Goal: Obtain resource: Download file/media

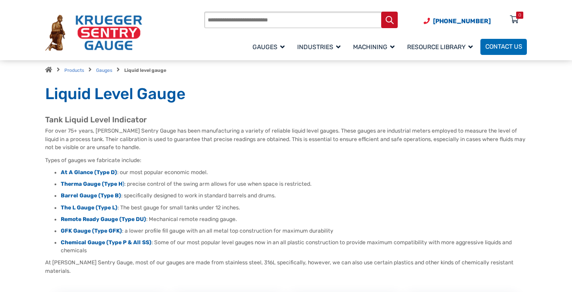
scroll to position [23, 0]
drag, startPoint x: 422, startPoint y: 5, endPoint x: 405, endPoint y: 3, distance: 16.7
click at [405, 3] on div "Products search [PHONE_NUMBER] Menu 0 Menu Account [GEOGRAPHIC_DATA] Liquid Lev…" at bounding box center [286, 31] width 500 height 62
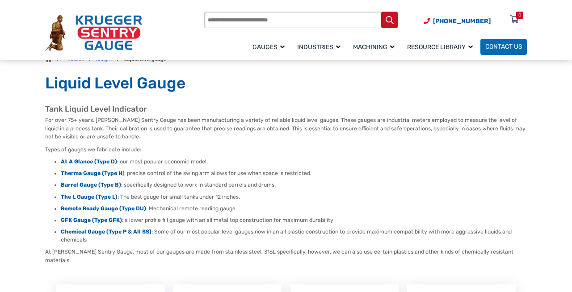
scroll to position [35, 0]
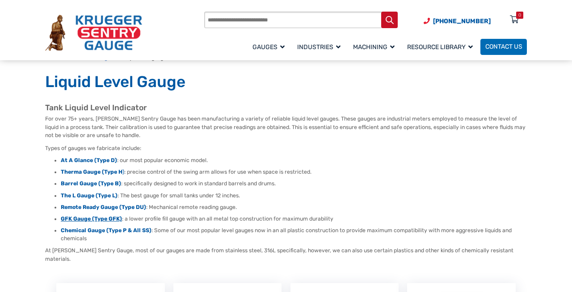
click at [102, 216] on strong "GFK Gauge (Type GFK)" at bounding box center [91, 219] width 61 height 6
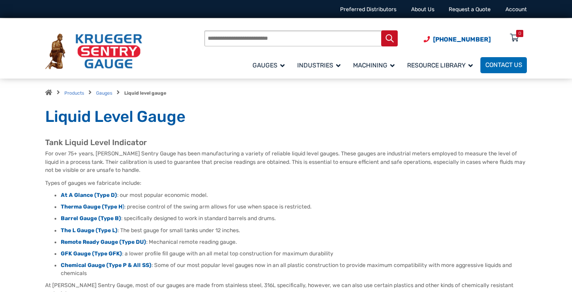
scroll to position [0, 0]
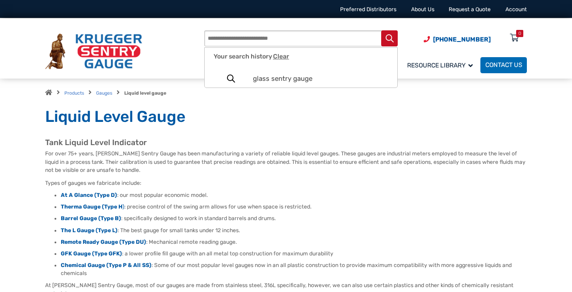
click at [213, 36] on input "Products search" at bounding box center [300, 38] width 193 height 17
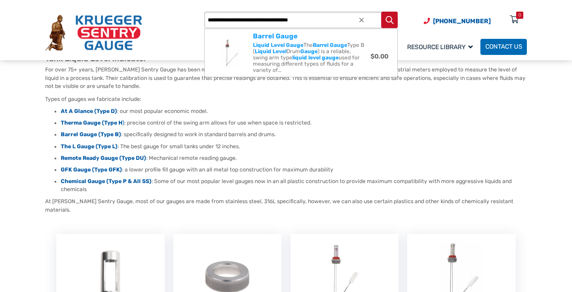
scroll to position [85, 0]
type input "**********"
click at [86, 166] on strong "GFK Gauge (Type GFK)" at bounding box center [91, 169] width 61 height 6
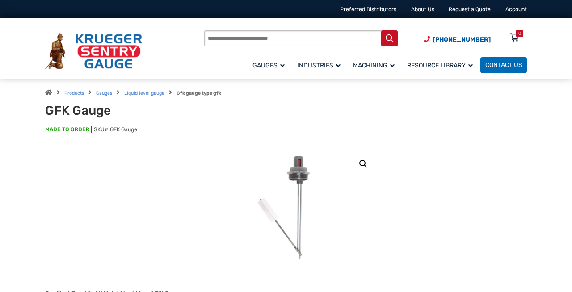
click at [221, 36] on input "Products search" at bounding box center [300, 38] width 193 height 17
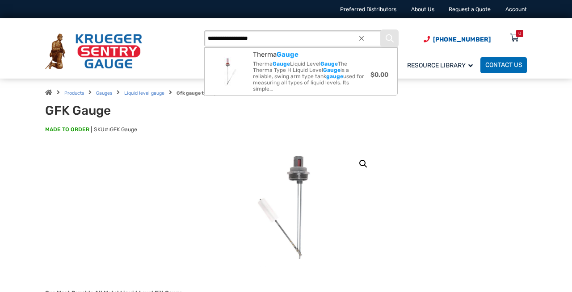
type input "**********"
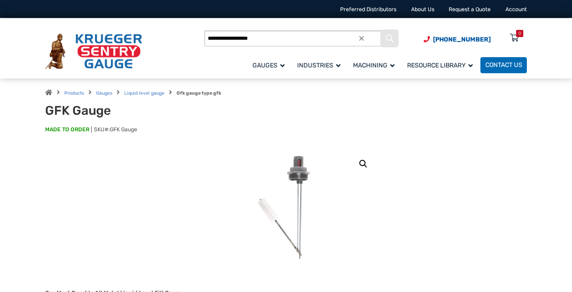
click at [386, 38] on icon "Search" at bounding box center [390, 38] width 8 height 8
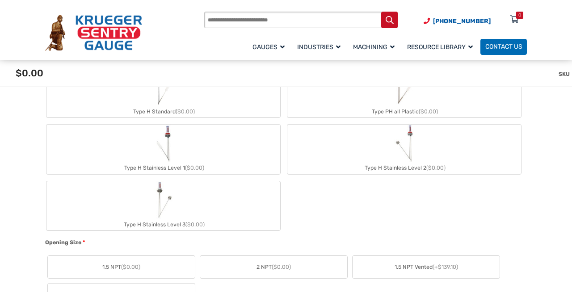
scroll to position [386, 0]
click at [161, 196] on img "Type H Stainless Level 3" at bounding box center [163, 202] width 18 height 38
type input "**"
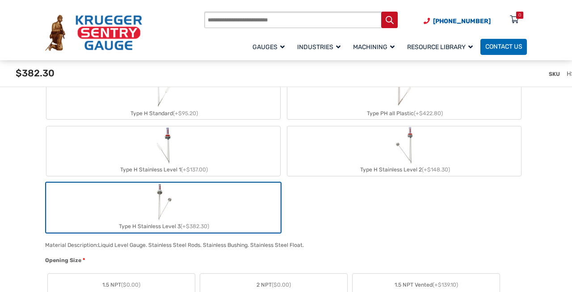
click at [161, 196] on img "Type H Stainless Level 3" at bounding box center [163, 202] width 18 height 38
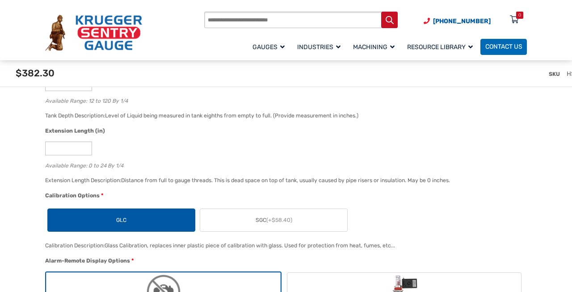
scroll to position [677, 0]
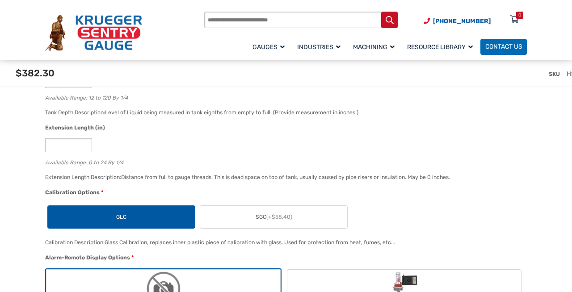
click at [239, 214] on label "SGC (+$58.40)" at bounding box center [273, 217] width 147 height 23
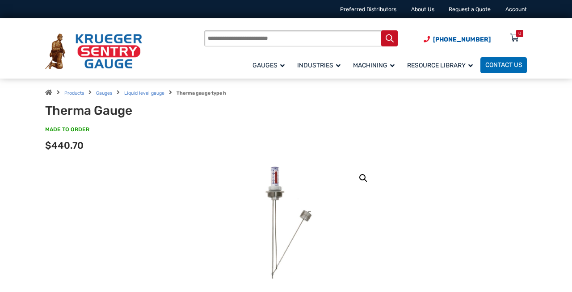
scroll to position [0, 0]
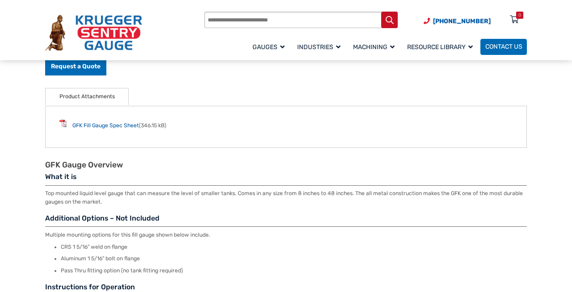
scroll to position [352, 0]
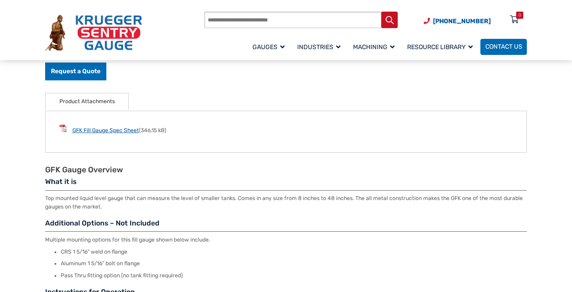
click at [116, 127] on link "GFK Fill Gauge Spec Sheet" at bounding box center [105, 130] width 67 height 6
